Goal: Task Accomplishment & Management: Manage account settings

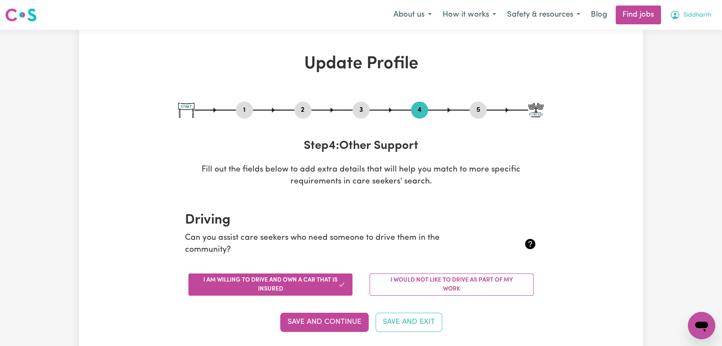
click at [689, 18] on span "Siddharth" at bounding box center [697, 15] width 28 height 9
click at [663, 69] on link "Logout" at bounding box center [682, 65] width 67 height 16
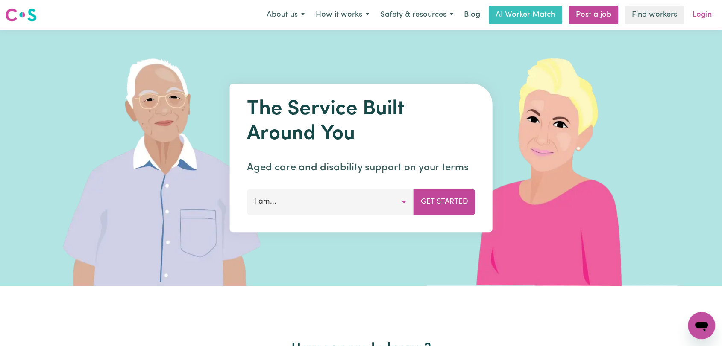
click at [702, 16] on link "Login" at bounding box center [701, 15] width 29 height 19
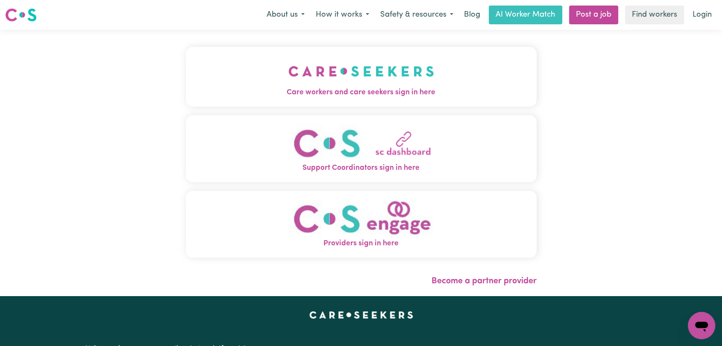
click at [405, 87] on span "Care workers and care seekers sign in here" at bounding box center [361, 92] width 351 height 11
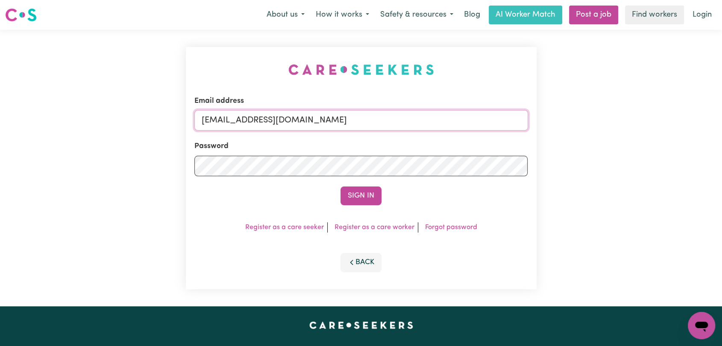
drag, startPoint x: 412, startPoint y: 114, endPoint x: 392, endPoint y: 126, distance: 23.4
click at [412, 114] on input "[EMAIL_ADDRESS][DOMAIN_NAME]" at bounding box center [360, 120] width 333 height 20
drag, startPoint x: 246, startPoint y: 122, endPoint x: 385, endPoint y: 126, distance: 139.3
click at [385, 126] on input "Superuser~[EMAIL_ADDRESS][DOMAIN_NAME]" at bounding box center [360, 120] width 333 height 20
type input "Superuser~[EMAIL_ADDRESS][DOMAIN_NAME]"
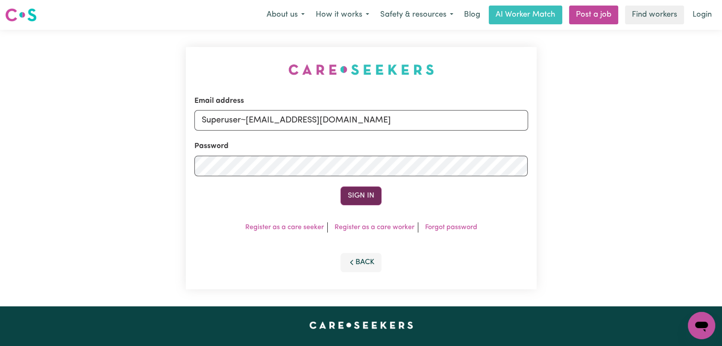
click at [360, 194] on button "Sign In" at bounding box center [360, 196] width 41 height 19
